Goal: Navigation & Orientation: Go to known website

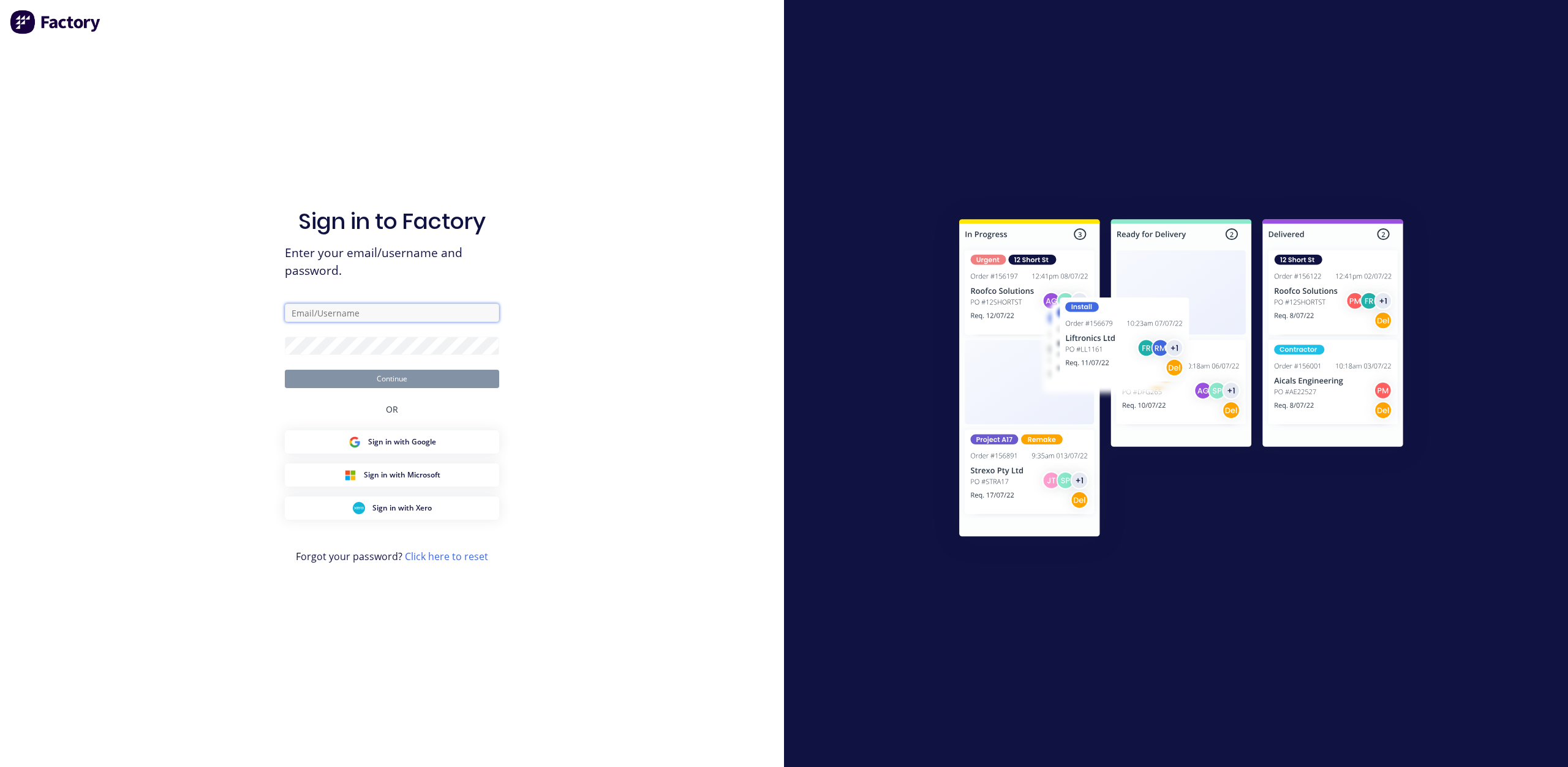
click at [438, 307] on input "text" at bounding box center [392, 312] width 214 height 18
click at [438, 307] on input "text" at bounding box center [392, 312] width 214 height 18
type input "[PERSON_NAME][EMAIL_ADDRESS][DOMAIN_NAME]"
click at [431, 383] on button "Continue" at bounding box center [392, 379] width 214 height 18
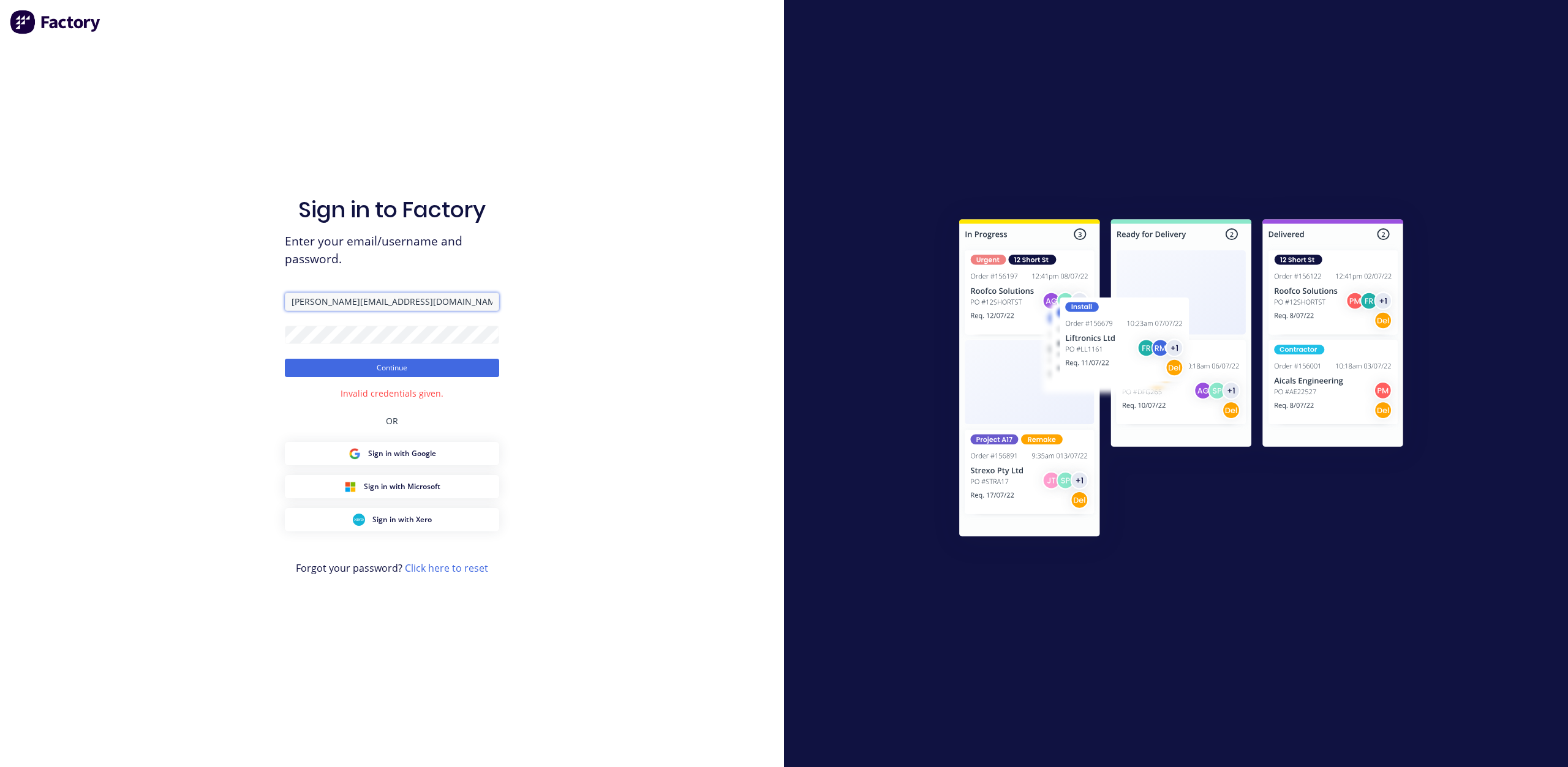
click at [454, 303] on input "[PERSON_NAME][EMAIL_ADDRESS][DOMAIN_NAME]" at bounding box center [392, 302] width 214 height 18
click at [431, 364] on button "Continue" at bounding box center [392, 368] width 214 height 18
click at [435, 482] on span "Sign in with Microsoft" at bounding box center [402, 486] width 77 height 11
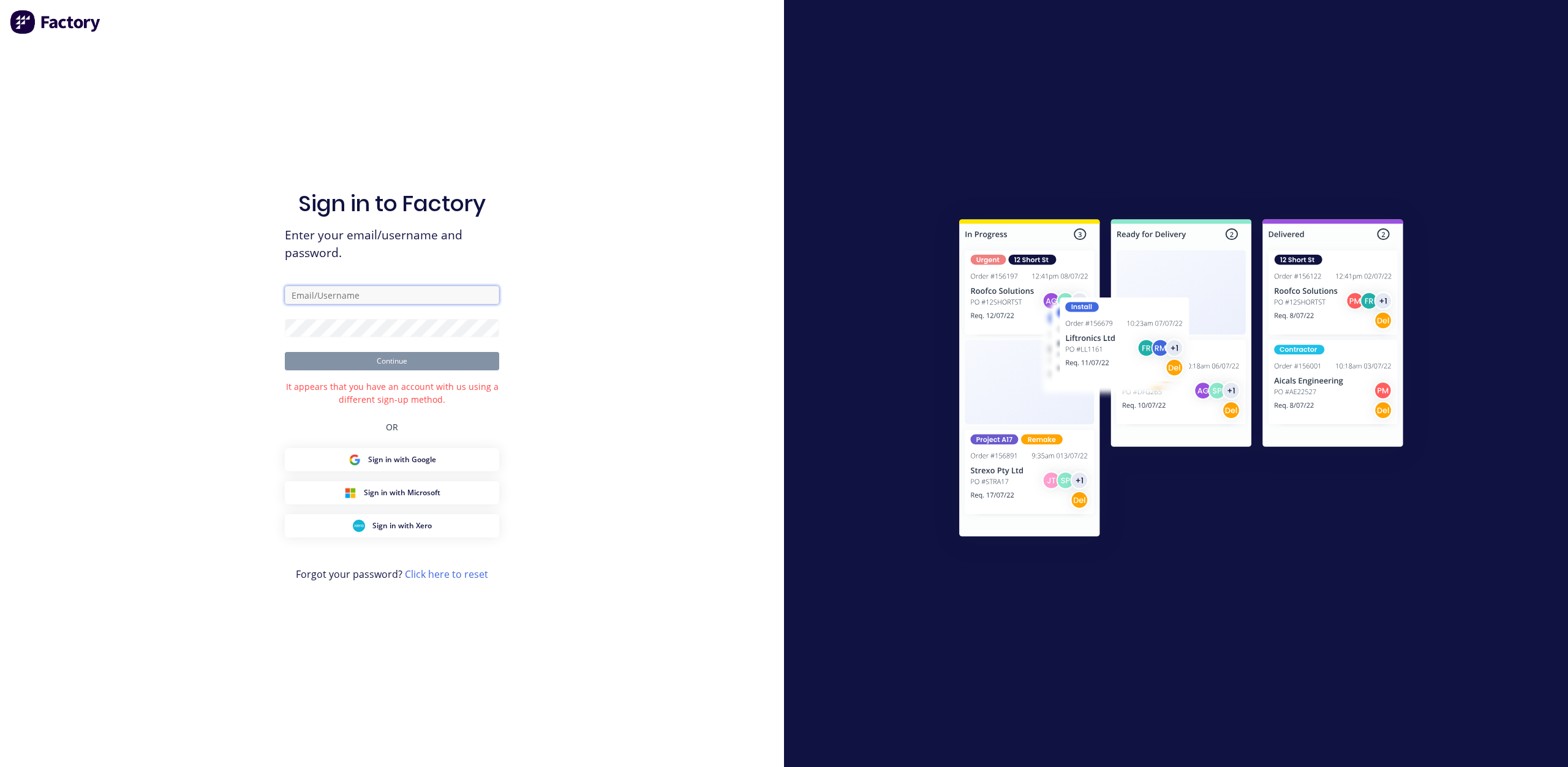
click at [418, 295] on input "text" at bounding box center [392, 295] width 214 height 18
type input "[PERSON_NAME][EMAIL_ADDRESS][DOMAIN_NAME]"
